Goal: Find specific page/section: Find specific page/section

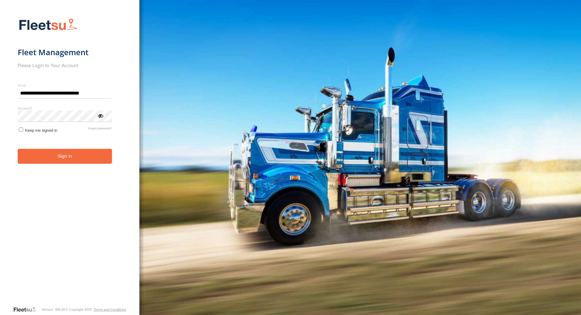
click at [81, 156] on button "Sign in" at bounding box center [65, 156] width 95 height 15
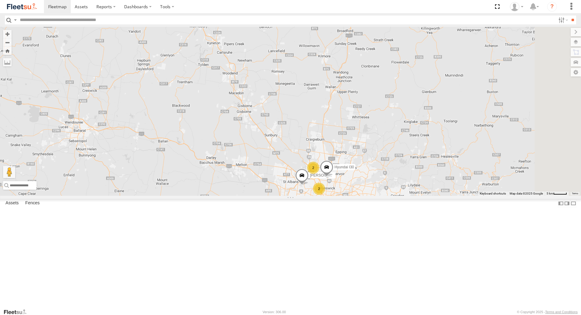
drag, startPoint x: 394, startPoint y: 192, endPoint x: 347, endPoint y: 154, distance: 60.9
click at [347, 154] on div "[PERSON_NAME] 2 2 Hyundai I30 [PERSON_NAME]" at bounding box center [290, 111] width 581 height 169
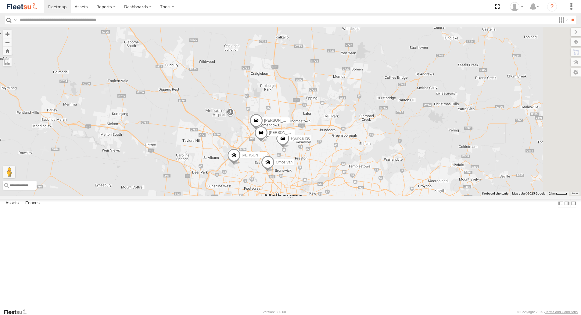
drag, startPoint x: 380, startPoint y: 201, endPoint x: 317, endPoint y: 120, distance: 102.1
click at [317, 120] on div "[PERSON_NAME] Hyundai I30 [PERSON_NAME] Office Van [PERSON_NAME] [PERSON_NAME]" at bounding box center [290, 111] width 581 height 169
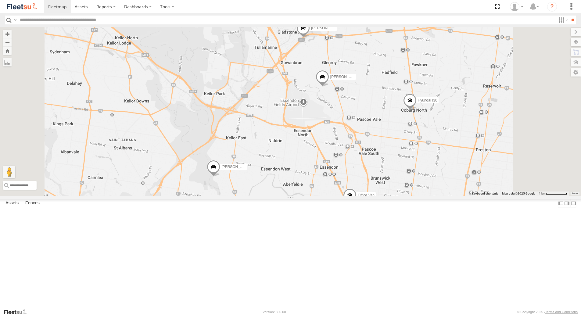
drag, startPoint x: 284, startPoint y: 184, endPoint x: 285, endPoint y: 102, distance: 81.7
click at [280, 99] on div "[PERSON_NAME] Hyundai I30 [PERSON_NAME] Office Van [PERSON_NAME] [PERSON_NAME] …" at bounding box center [290, 111] width 581 height 169
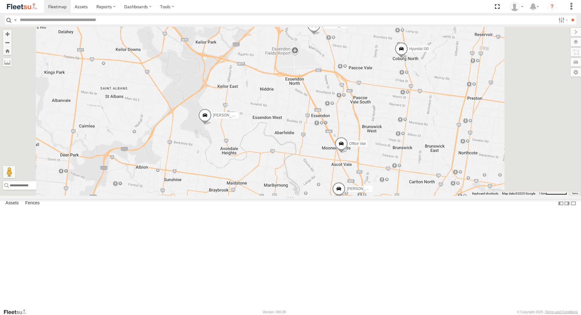
drag, startPoint x: 321, startPoint y: 173, endPoint x: 310, endPoint y: 124, distance: 50.1
click at [310, 124] on div "[PERSON_NAME] Hyundai I30 [PERSON_NAME] Office Van [PERSON_NAME] [PERSON_NAME] …" at bounding box center [290, 111] width 581 height 169
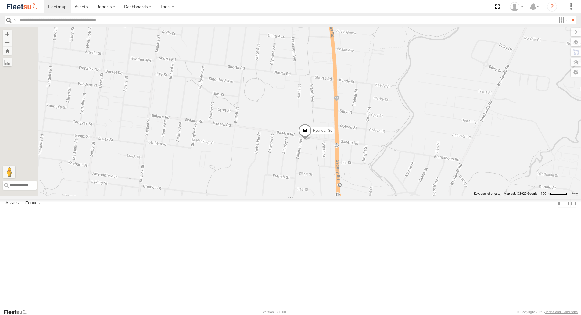
drag, startPoint x: 366, startPoint y: 78, endPoint x: 393, endPoint y: 285, distance: 208.5
click at [393, 196] on div "[PERSON_NAME] Hyundai I30 [PERSON_NAME] Office Van [PERSON_NAME] [PERSON_NAME] …" at bounding box center [290, 111] width 581 height 169
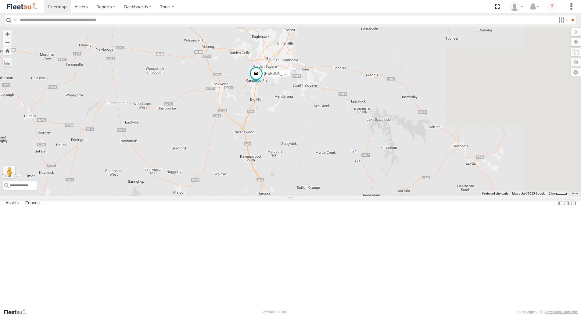
drag, startPoint x: 369, startPoint y: 87, endPoint x: 259, endPoint y: 198, distance: 156.3
click at [260, 196] on div "[PERSON_NAME]" at bounding box center [290, 111] width 581 height 169
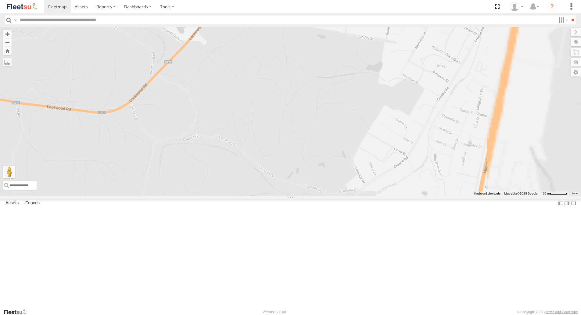
drag, startPoint x: 358, startPoint y: 146, endPoint x: 189, endPoint y: 239, distance: 193.6
click at [189, 196] on div "[PERSON_NAME]" at bounding box center [290, 111] width 581 height 169
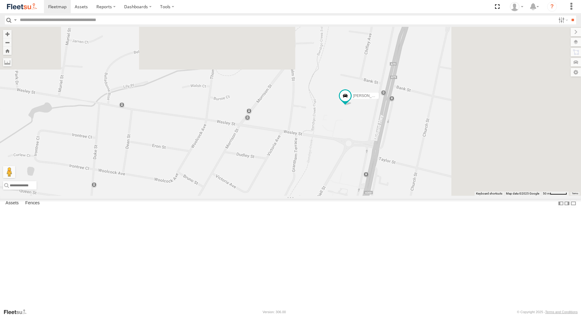
drag, startPoint x: 416, startPoint y: 119, endPoint x: 275, endPoint y: 274, distance: 209.6
click at [271, 196] on div "[PERSON_NAME]" at bounding box center [290, 111] width 581 height 169
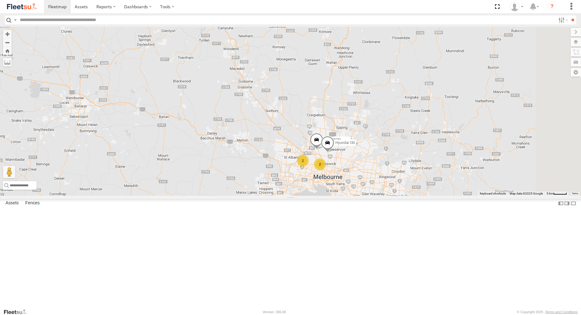
drag, startPoint x: 409, startPoint y: 226, endPoint x: 328, endPoint y: 154, distance: 109.0
click at [332, 155] on div "[PERSON_NAME] 2 2 [PERSON_NAME] Hyundai I30" at bounding box center [290, 111] width 581 height 169
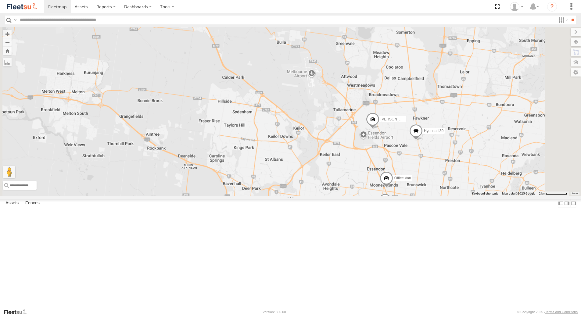
drag, startPoint x: 358, startPoint y: 209, endPoint x: 308, endPoint y: 153, distance: 74.5
click at [314, 154] on div "[PERSON_NAME] [PERSON_NAME] Hyundai I30 Office Van [PERSON_NAME]" at bounding box center [290, 111] width 581 height 169
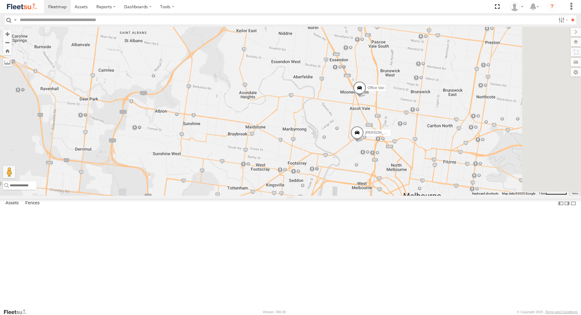
drag, startPoint x: 388, startPoint y: 225, endPoint x: 293, endPoint y: 143, distance: 125.8
click at [293, 143] on div "[PERSON_NAME] [PERSON_NAME] Hyundai I30 Office Van [PERSON_NAME]" at bounding box center [290, 111] width 581 height 169
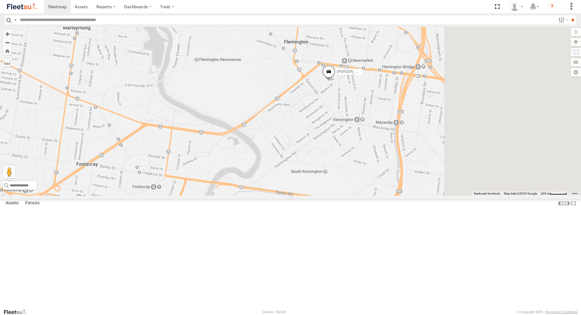
drag, startPoint x: 434, startPoint y: 194, endPoint x: 309, endPoint y: 177, distance: 126.4
click at [308, 177] on div "[PERSON_NAME] [PERSON_NAME] Hyundai I30 Office Van [PERSON_NAME]" at bounding box center [290, 111] width 581 height 169
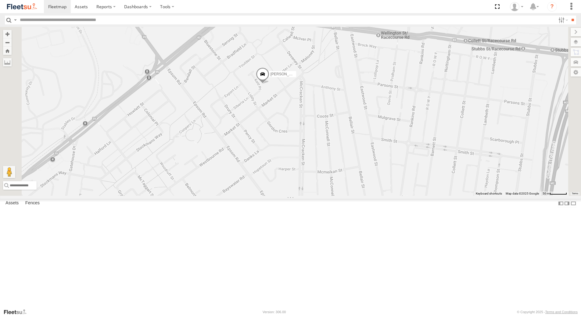
drag, startPoint x: 315, startPoint y: 148, endPoint x: 299, endPoint y: 284, distance: 136.9
click at [299, 196] on div "[PERSON_NAME] [PERSON_NAME] Hyundai I30 Office Van [PERSON_NAME]" at bounding box center [290, 111] width 581 height 169
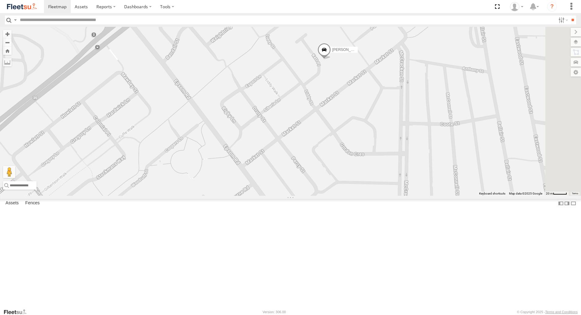
drag, startPoint x: 280, startPoint y: 202, endPoint x: 274, endPoint y: 272, distance: 70.4
click at [274, 196] on div "[PERSON_NAME] [PERSON_NAME] Hyundai I30 Office Van [PERSON_NAME]" at bounding box center [290, 111] width 581 height 169
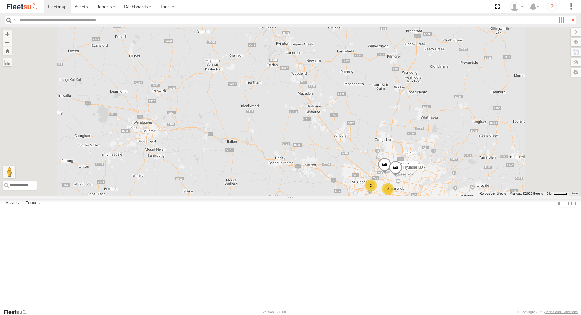
drag, startPoint x: 344, startPoint y: 210, endPoint x: 216, endPoint y: 149, distance: 141.8
click at [224, 150] on div "[PERSON_NAME] 2 2 [PERSON_NAME] Hyundai I30" at bounding box center [290, 111] width 581 height 169
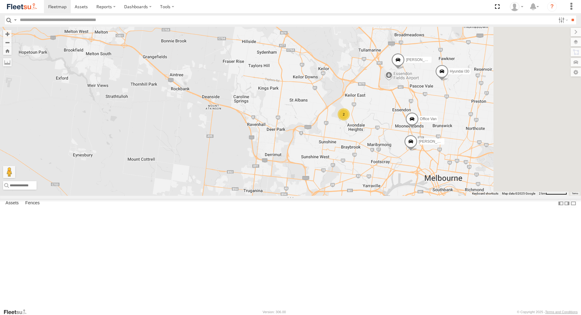
drag, startPoint x: 258, startPoint y: 195, endPoint x: 187, endPoint y: 186, distance: 71.6
click at [185, 186] on div "[PERSON_NAME] [PERSON_NAME] Hyundai I30 Office Van [PERSON_NAME] 2" at bounding box center [290, 111] width 581 height 169
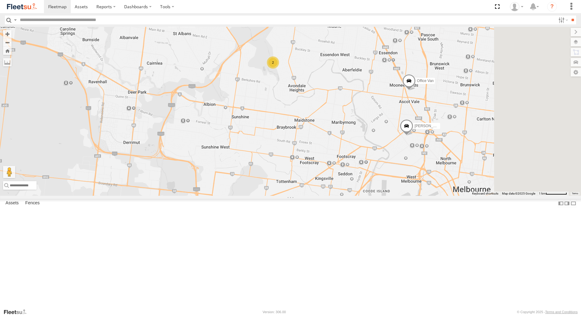
drag, startPoint x: 330, startPoint y: 242, endPoint x: 256, endPoint y: 228, distance: 75.2
click at [256, 196] on div "[PERSON_NAME] [PERSON_NAME] Hyundai I30 Office Van [PERSON_NAME] 2" at bounding box center [290, 111] width 581 height 169
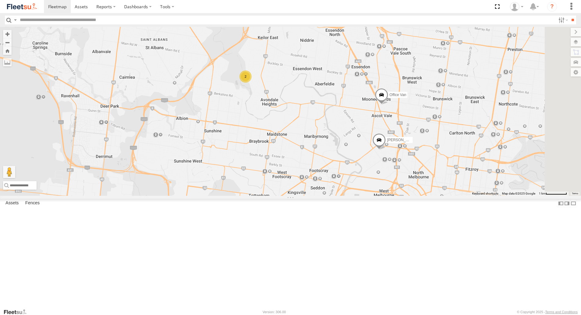
drag, startPoint x: 341, startPoint y: 219, endPoint x: 199, endPoint y: 217, distance: 142.4
click at [201, 196] on div "[PERSON_NAME] [PERSON_NAME] Hyundai I30 Office Van [PERSON_NAME] 2" at bounding box center [290, 111] width 581 height 169
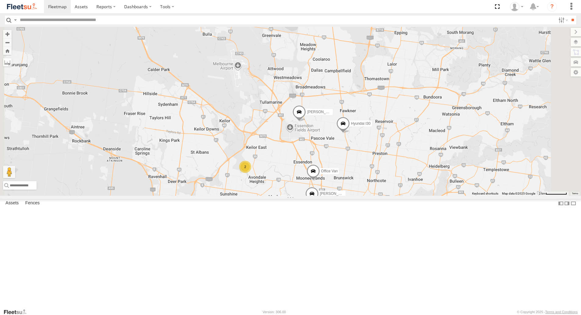
drag, startPoint x: 311, startPoint y: 137, endPoint x: 344, endPoint y: 238, distance: 106.2
click at [344, 196] on div "[PERSON_NAME] [PERSON_NAME] Hyundai I30 Office Van [PERSON_NAME] 2" at bounding box center [290, 111] width 581 height 169
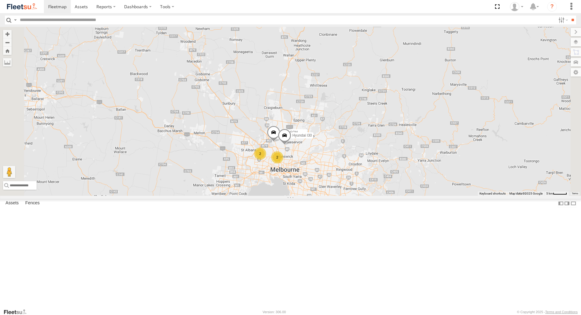
drag, startPoint x: 260, startPoint y: 132, endPoint x: 302, endPoint y: 180, distance: 63.8
click at [306, 182] on div "[PERSON_NAME] [PERSON_NAME] Hyundai I30 2 2" at bounding box center [290, 111] width 581 height 169
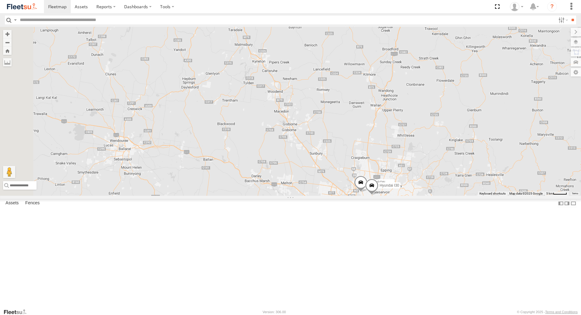
drag, startPoint x: 259, startPoint y: 139, endPoint x: 340, endPoint y: 178, distance: 89.2
click at [338, 179] on div "[PERSON_NAME] [PERSON_NAME] Hyundai I30 2 2" at bounding box center [290, 111] width 581 height 169
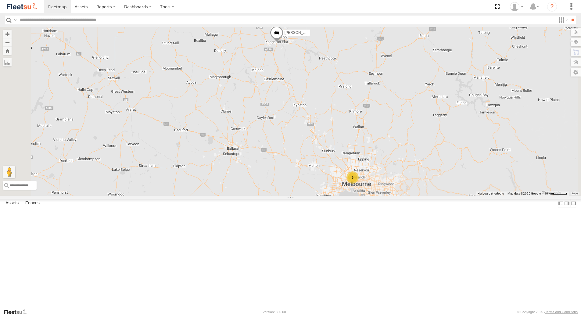
drag, startPoint x: 255, startPoint y: 135, endPoint x: 305, endPoint y: 164, distance: 57.6
click at [305, 164] on div "[PERSON_NAME] 6" at bounding box center [290, 111] width 581 height 169
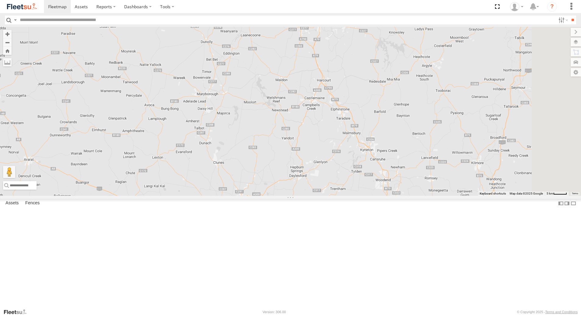
drag, startPoint x: 473, startPoint y: 148, endPoint x: 456, endPoint y: 208, distance: 63.0
click at [456, 196] on div "[PERSON_NAME] 2 [PERSON_NAME] Hyundai I30" at bounding box center [290, 111] width 581 height 169
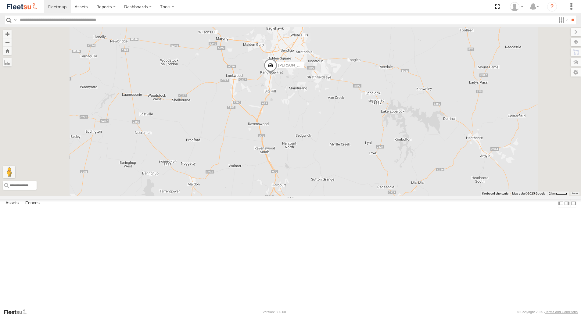
drag, startPoint x: 410, startPoint y: 131, endPoint x: 463, endPoint y: 256, distance: 135.8
click at [463, 196] on div "[PERSON_NAME] [PERSON_NAME] Hyundai I30" at bounding box center [290, 111] width 581 height 169
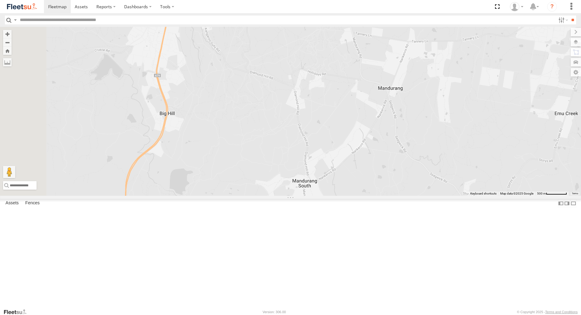
drag, startPoint x: 328, startPoint y: 193, endPoint x: 421, endPoint y: 275, distance: 124.0
click at [420, 196] on div "[PERSON_NAME] [PERSON_NAME] Hyundai I30" at bounding box center [290, 111] width 581 height 169
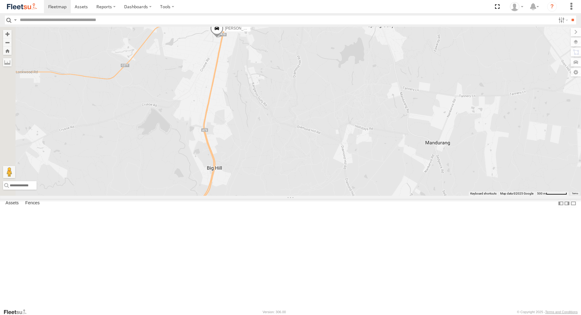
drag, startPoint x: 323, startPoint y: 171, endPoint x: 370, endPoint y: 227, distance: 72.9
click at [370, 196] on div "[PERSON_NAME] [PERSON_NAME] Hyundai I30" at bounding box center [290, 111] width 581 height 169
